Goal: Complete application form

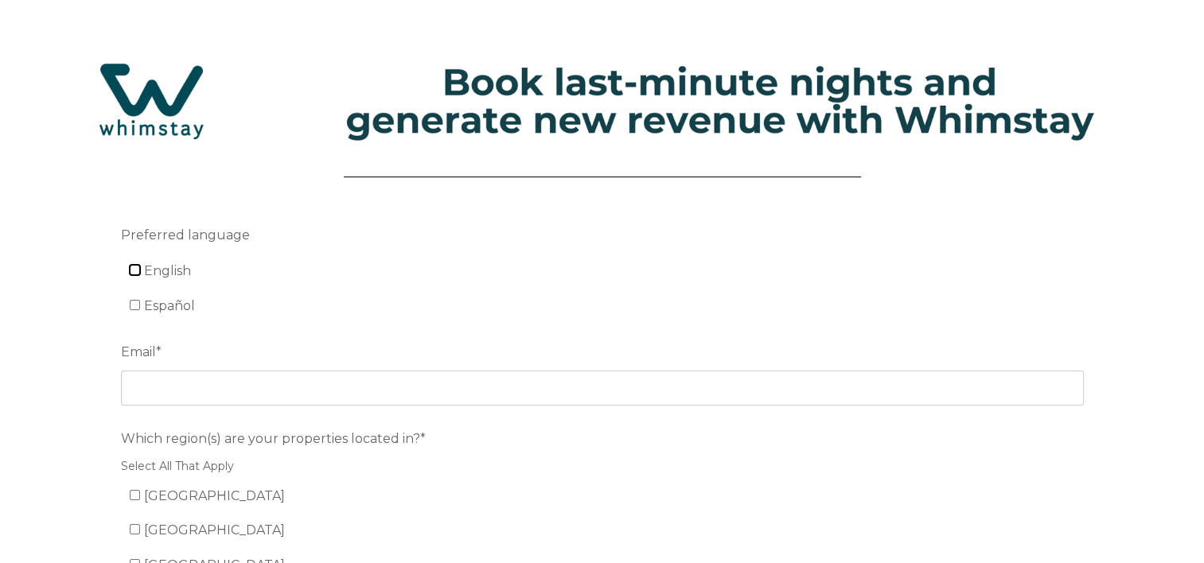
click at [134, 274] on input "English" at bounding box center [135, 270] width 10 height 10
checkbox input "true"
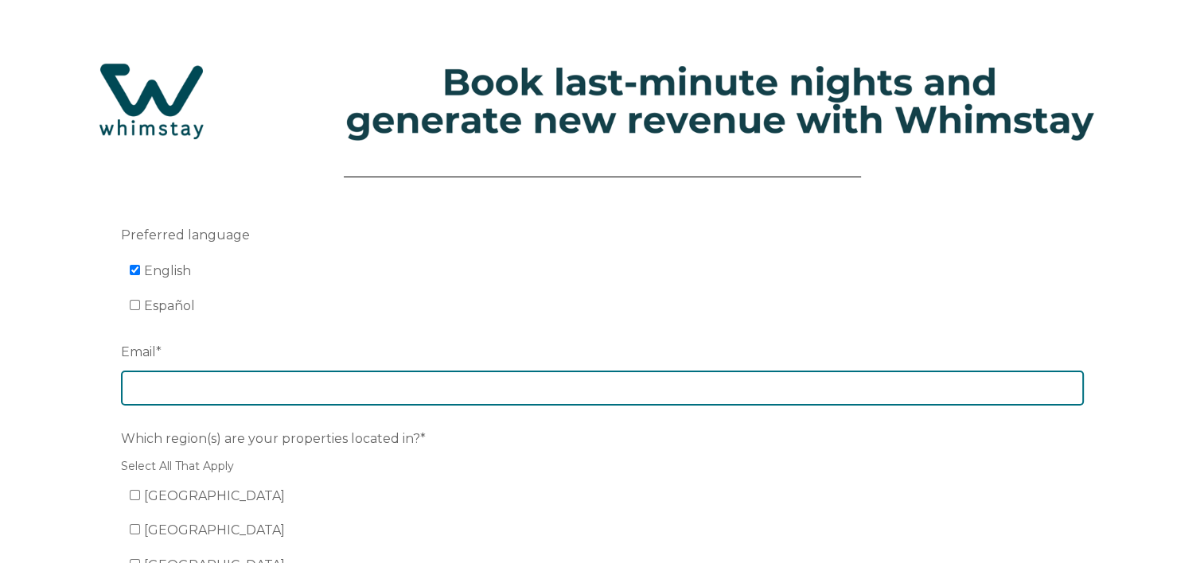
click at [158, 384] on input "Email *" at bounding box center [602, 388] width 963 height 35
type input "regaloaksvacationrentals@gmail.com"
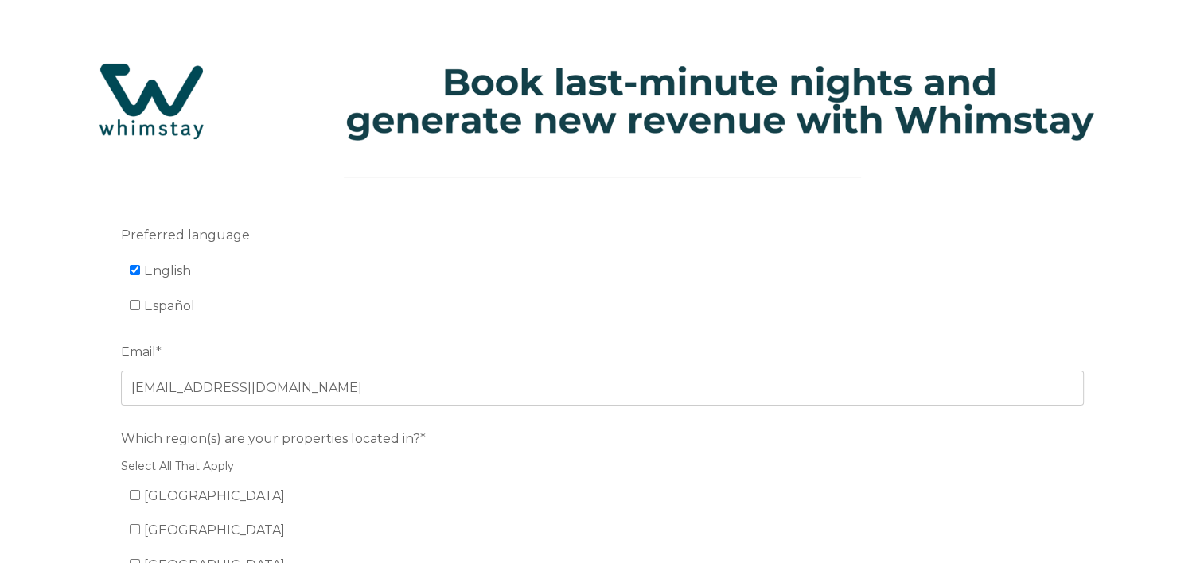
click at [438, 301] on li "Español" at bounding box center [611, 306] width 963 height 25
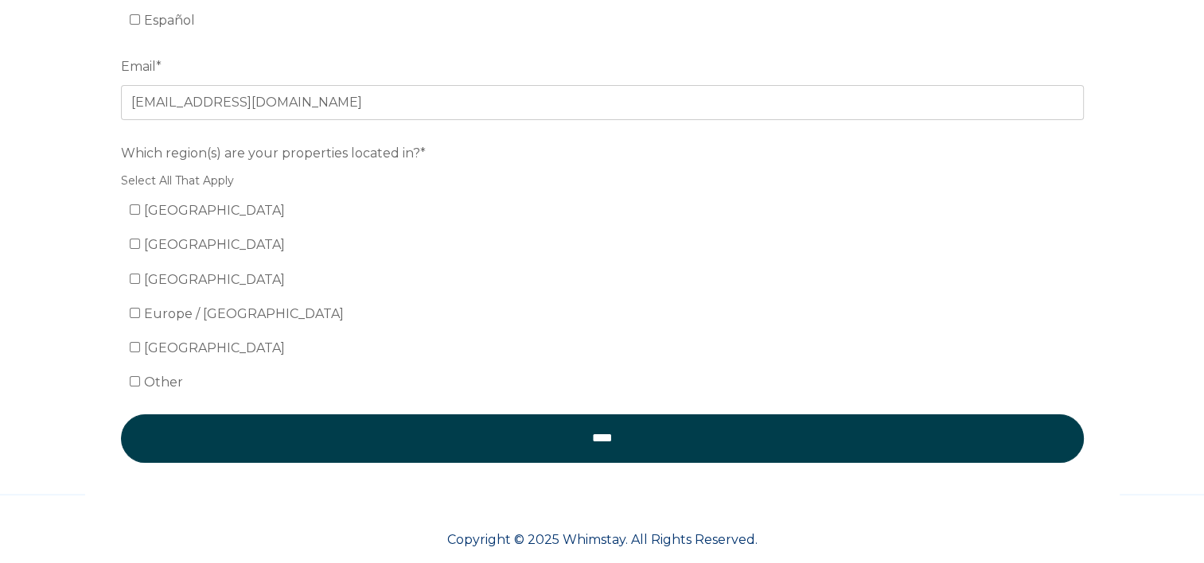
scroll to position [309, 0]
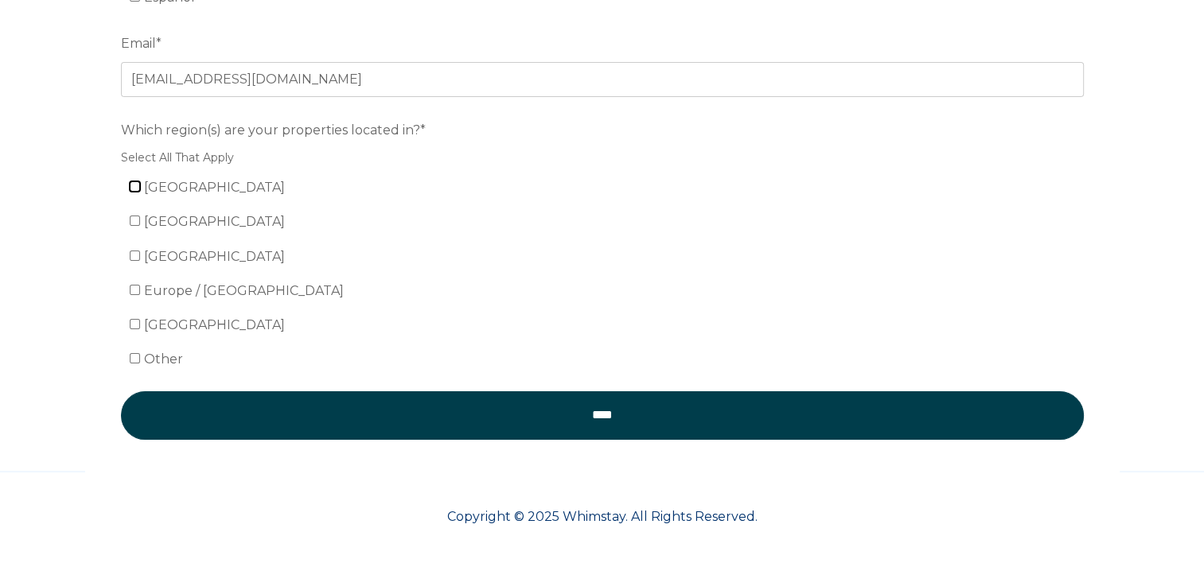
click at [131, 187] on input "[GEOGRAPHIC_DATA]" at bounding box center [135, 186] width 10 height 10
checkbox input "true"
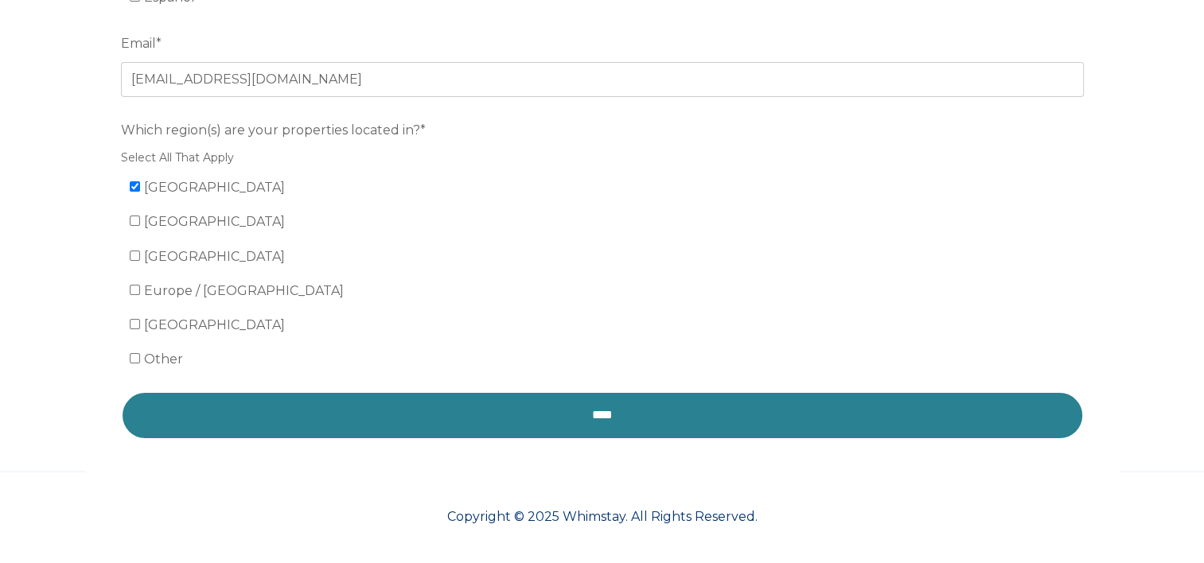
click at [575, 420] on input "****" at bounding box center [602, 415] width 963 height 48
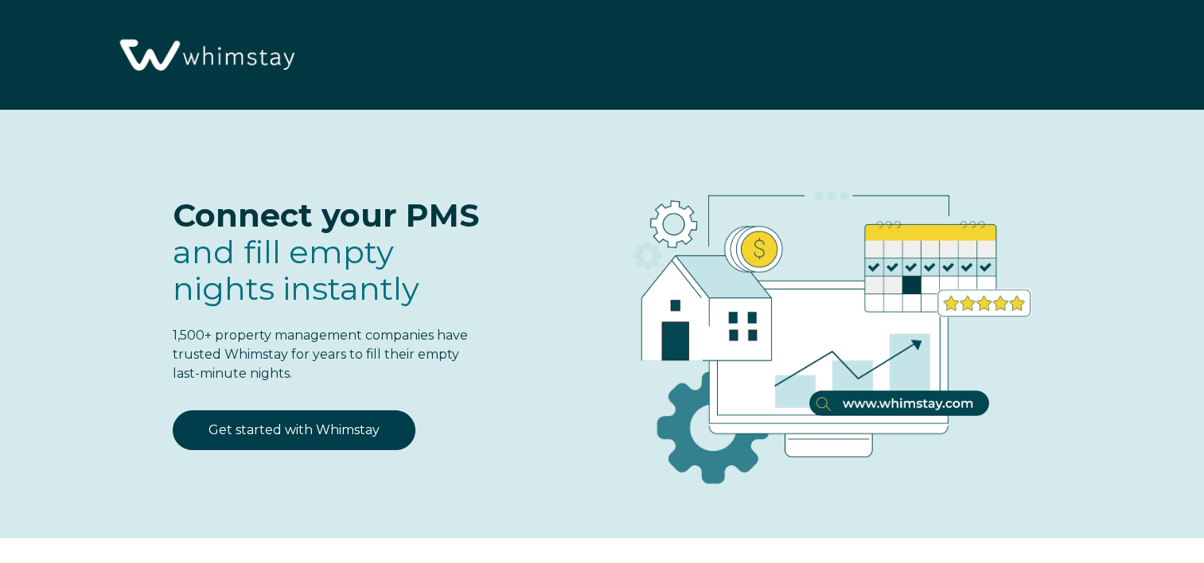
select select "US"
select select "Standard"
